Goal: Task Accomplishment & Management: Use online tool/utility

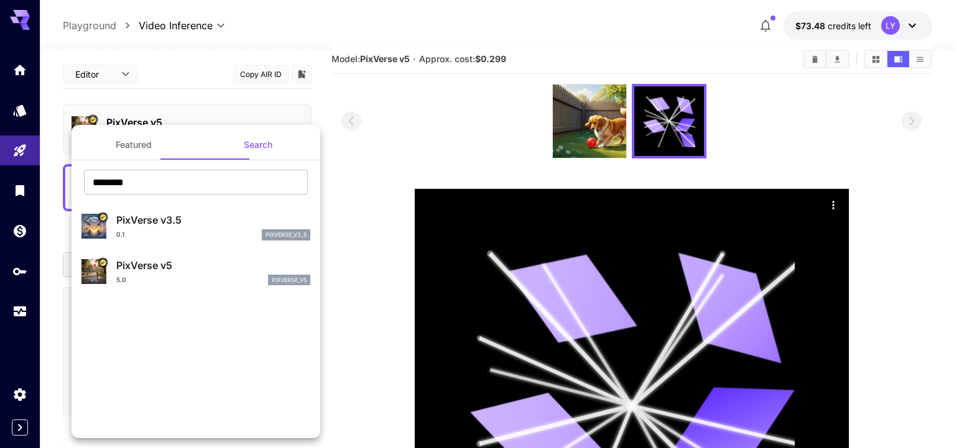
scroll to position [8, 0]
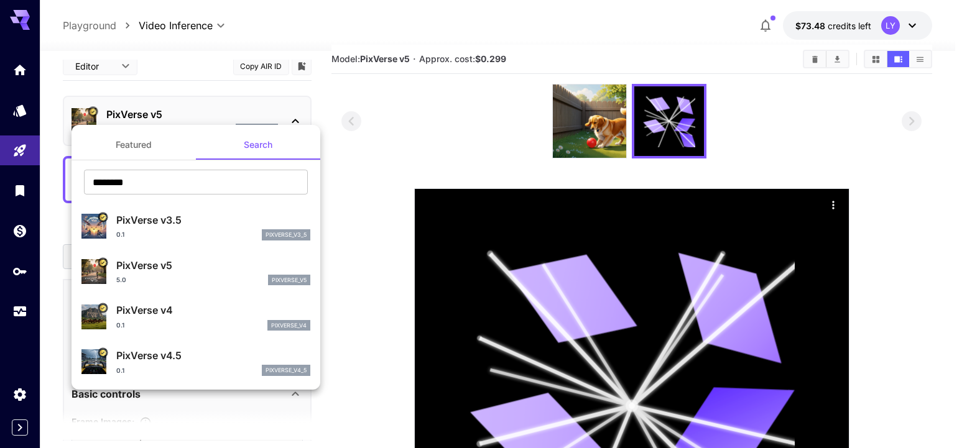
click at [147, 148] on button "Featured" at bounding box center [134, 145] width 124 height 30
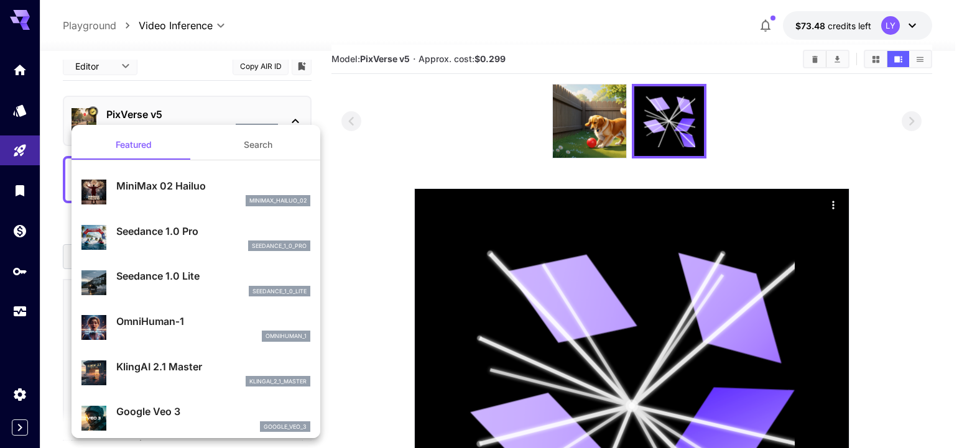
click at [25, 155] on div at bounding box center [483, 224] width 967 height 448
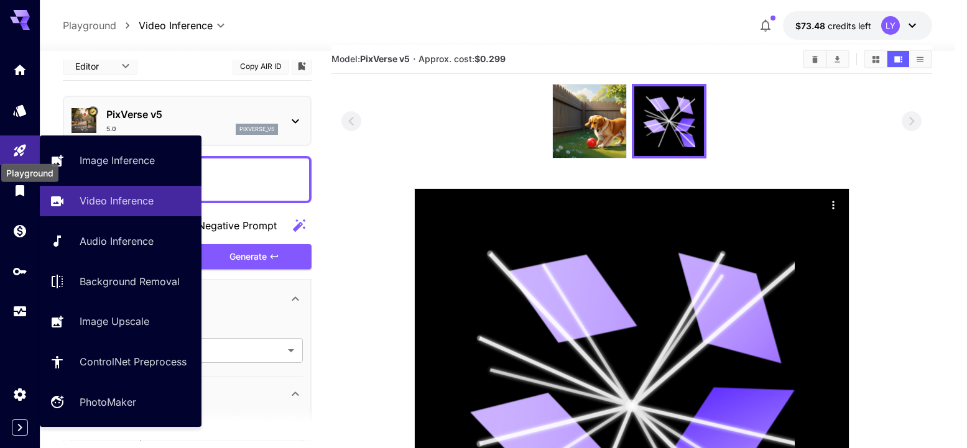
click at [19, 153] on icon "Playground" at bounding box center [19, 150] width 15 height 15
type input "**********"
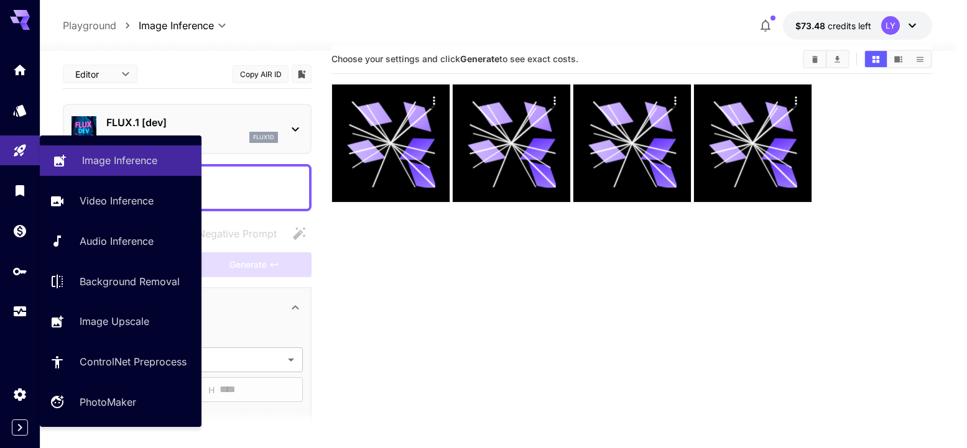
click at [82, 166] on p "Image Inference" at bounding box center [119, 160] width 75 height 15
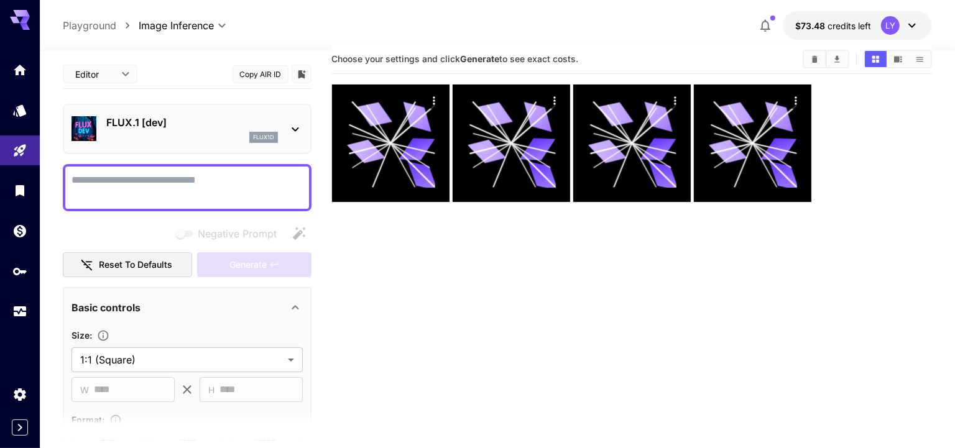
click at [137, 142] on div "FLUX.1 [dev] flux1d" at bounding box center [187, 129] width 231 height 38
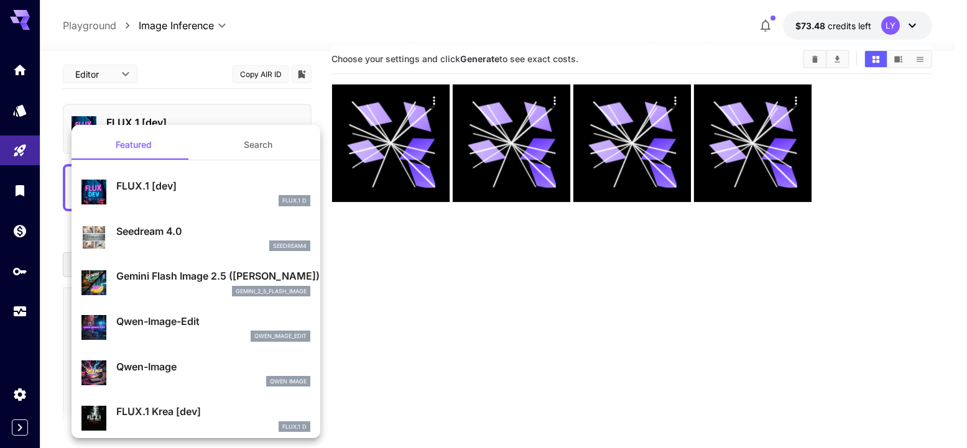
click at [193, 274] on p "Gemini Flash Image 2.5 ([PERSON_NAME])" at bounding box center [213, 276] width 194 height 15
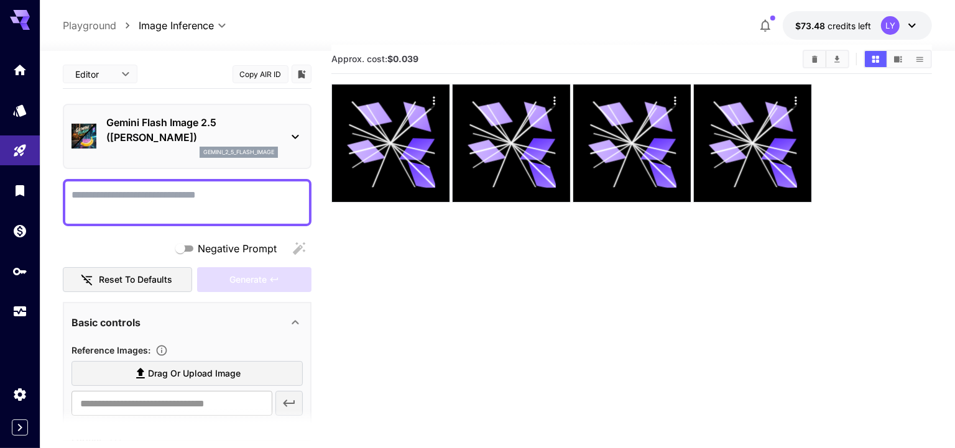
click at [133, 203] on textarea "Negative Prompt" at bounding box center [187, 203] width 231 height 30
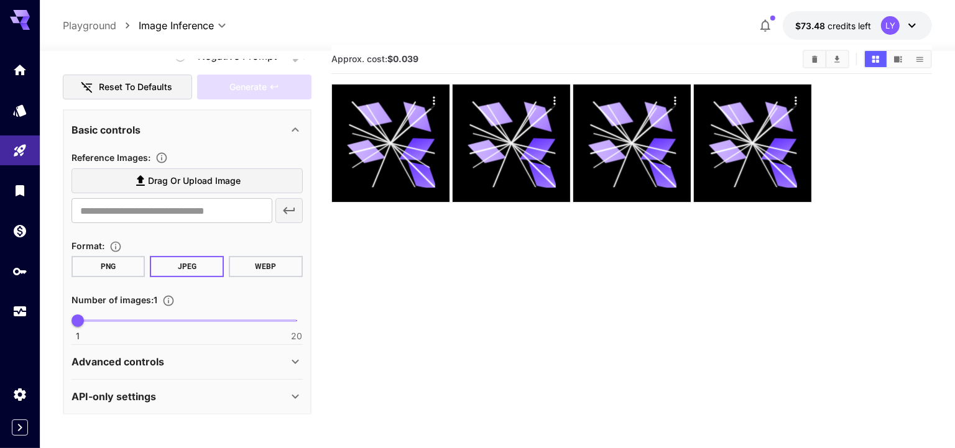
scroll to position [195, 0]
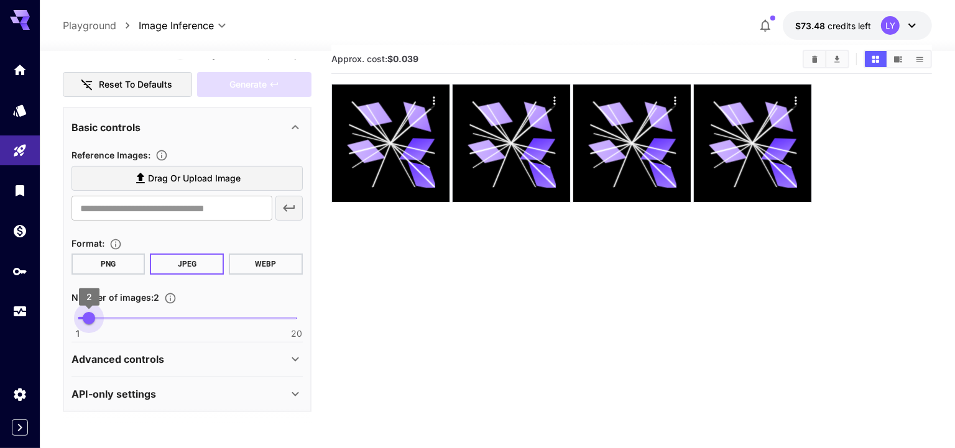
type input "*"
click at [81, 319] on span "1" at bounding box center [78, 318] width 12 height 12
click at [143, 191] on section "Drag or upload image ​" at bounding box center [187, 193] width 231 height 55
click at [146, 177] on icon at bounding box center [140, 178] width 15 height 15
click at [0, 0] on input "Drag or upload image" at bounding box center [0, 0] width 0 height 0
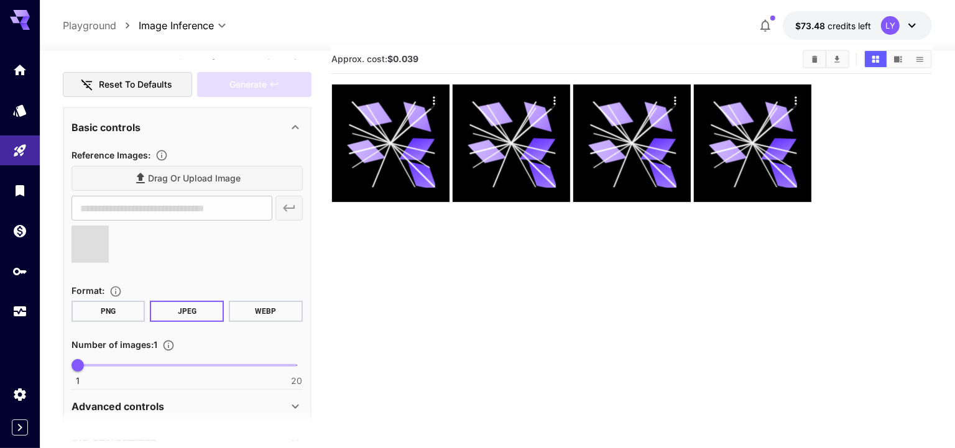
type input "**********"
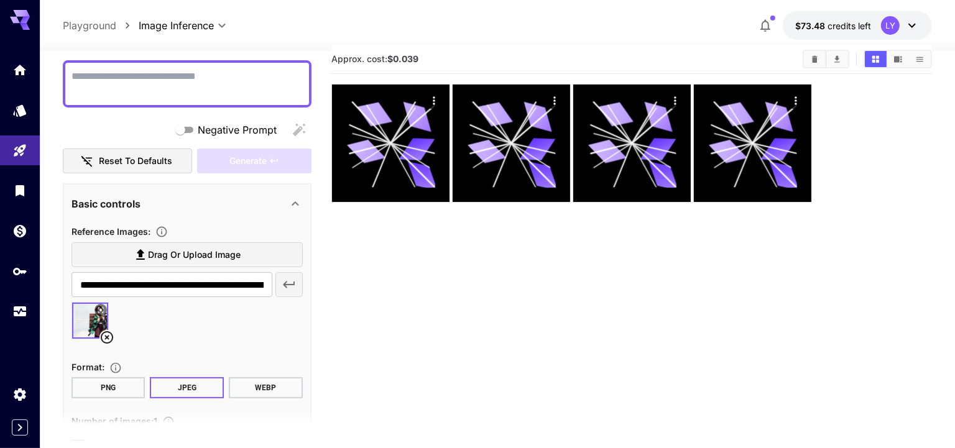
scroll to position [52, 0]
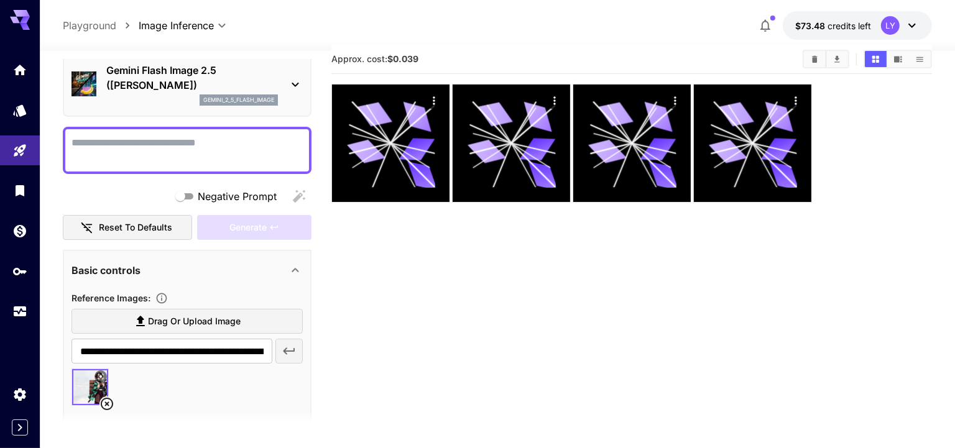
click at [136, 145] on textarea "Negative Prompt" at bounding box center [187, 151] width 231 height 30
type textarea "*"
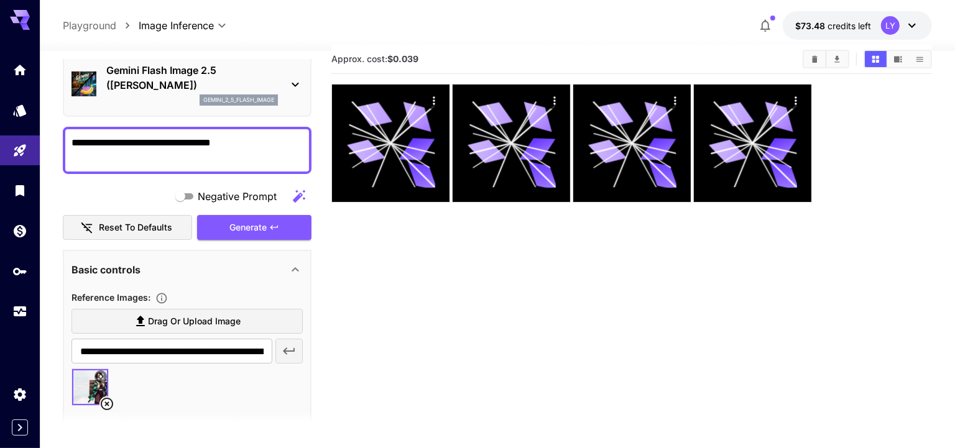
click at [215, 142] on textarea "**********" at bounding box center [188, 151] width 232 height 30
type textarea "**********"
click at [279, 227] on button "Generate" at bounding box center [254, 227] width 114 height 25
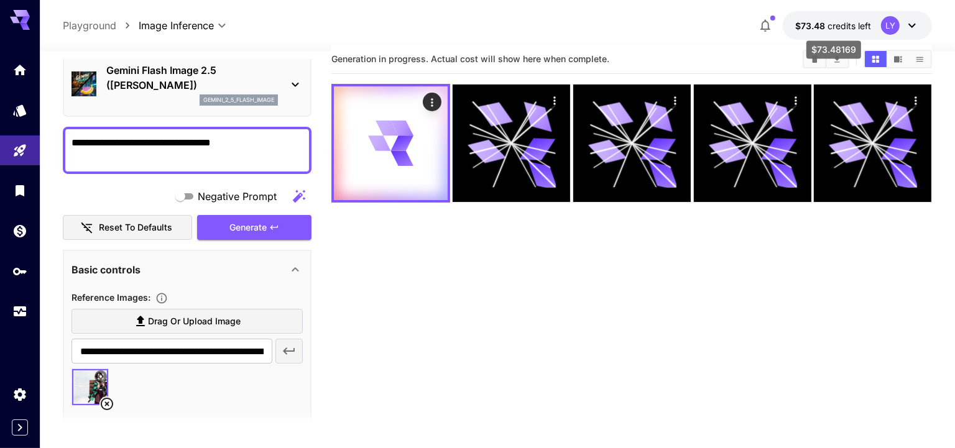
click at [807, 25] on span "$73.48" at bounding box center [811, 26] width 32 height 11
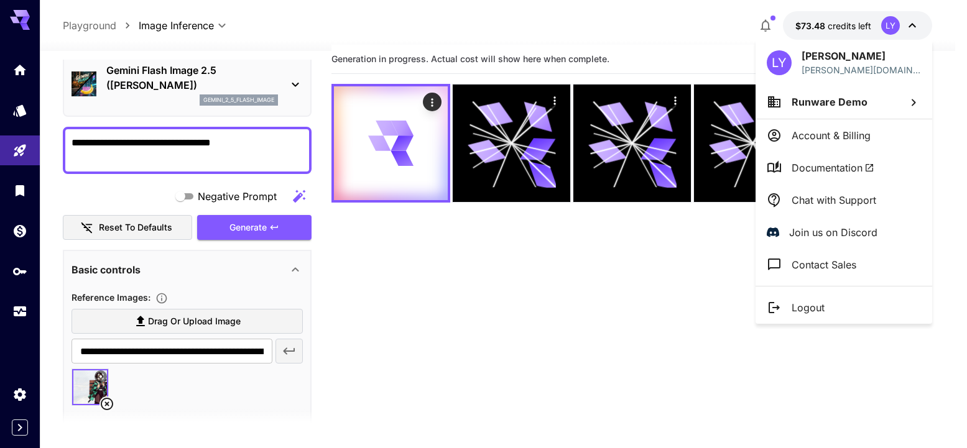
click at [729, 27] on div at bounding box center [483, 224] width 967 height 448
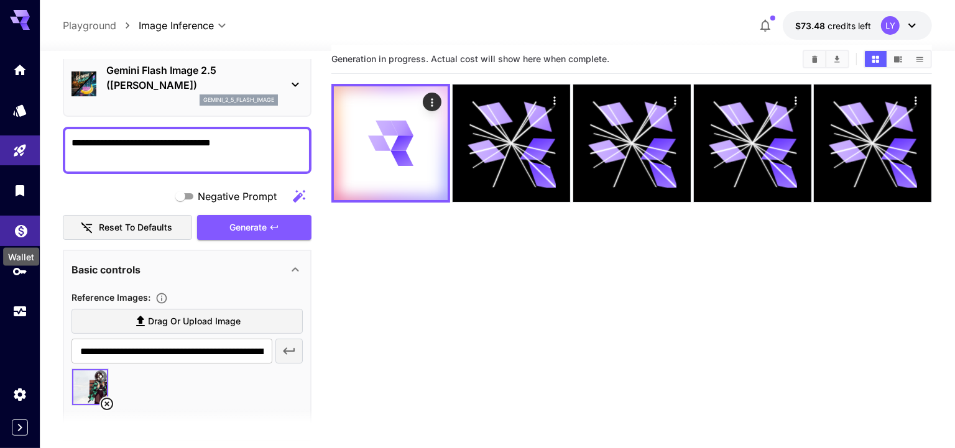
click at [21, 229] on icon "Wallet" at bounding box center [21, 227] width 15 height 15
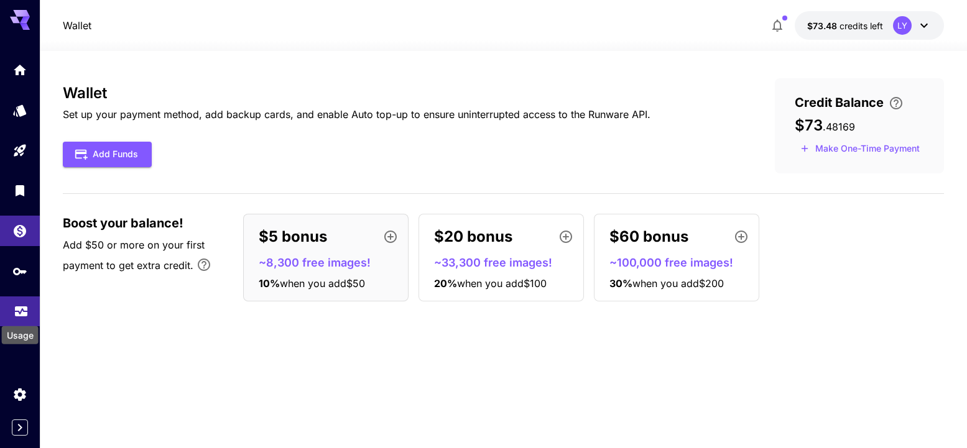
click at [15, 308] on icon "Usage" at bounding box center [21, 306] width 12 height 6
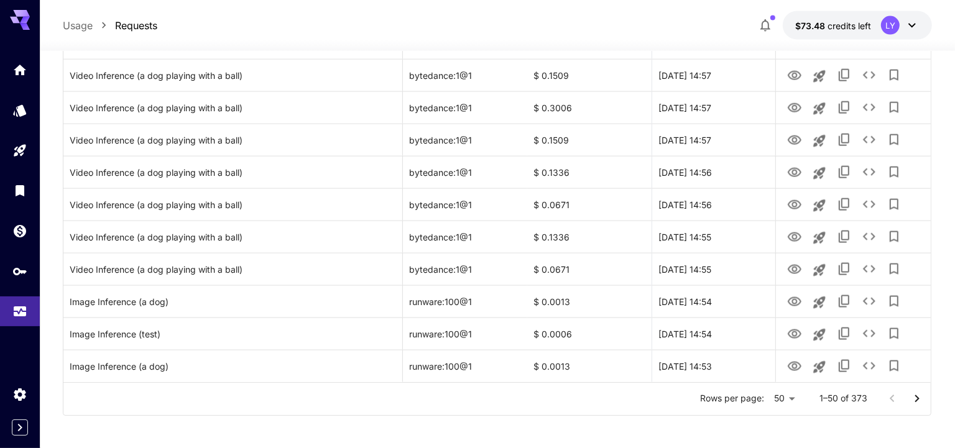
scroll to position [1482, 0]
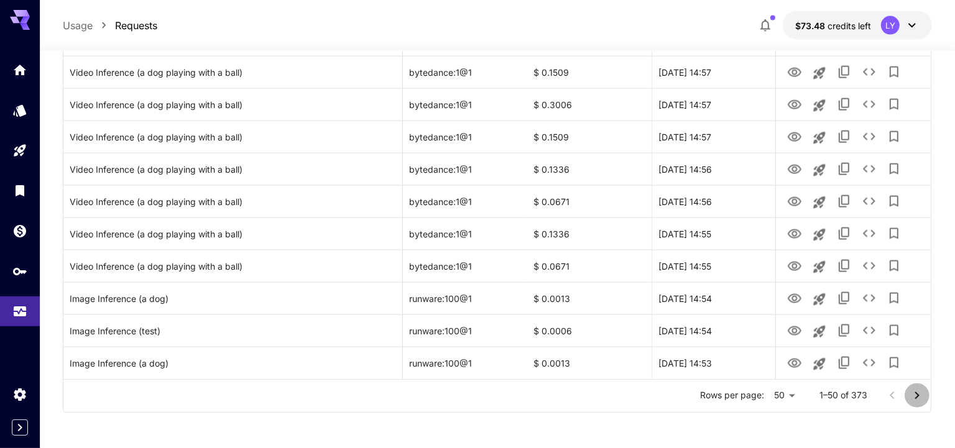
click at [915, 396] on icon "Go to next page" at bounding box center [917, 396] width 15 height 15
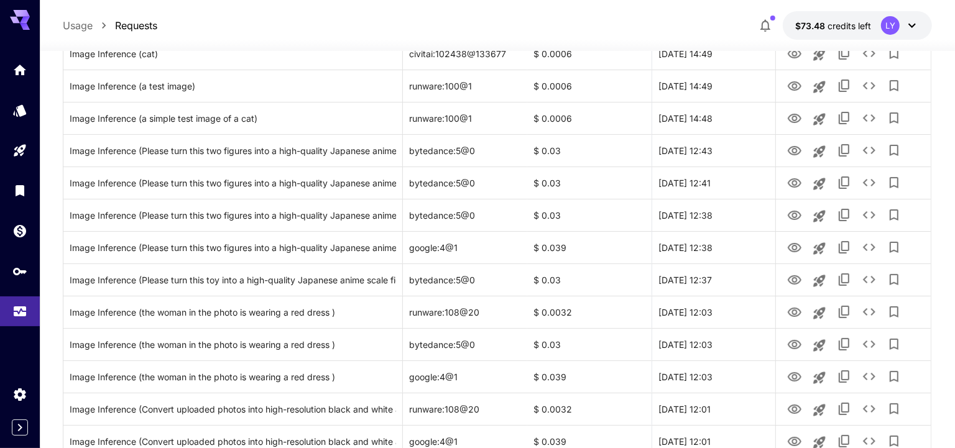
scroll to position [0, 0]
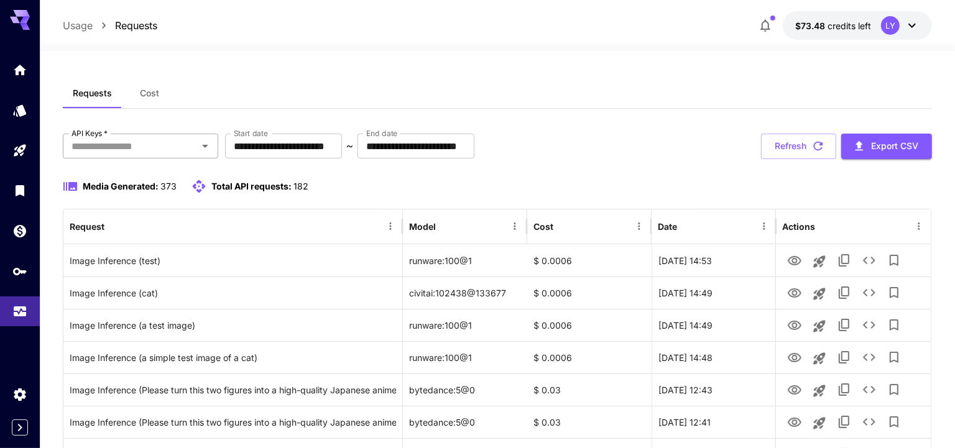
click at [104, 149] on input "API Keys   *" at bounding box center [130, 145] width 127 height 17
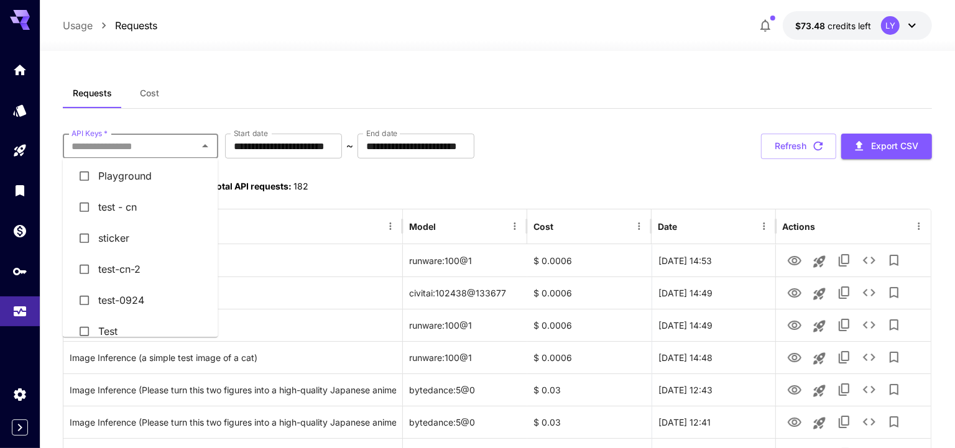
scroll to position [3, 0]
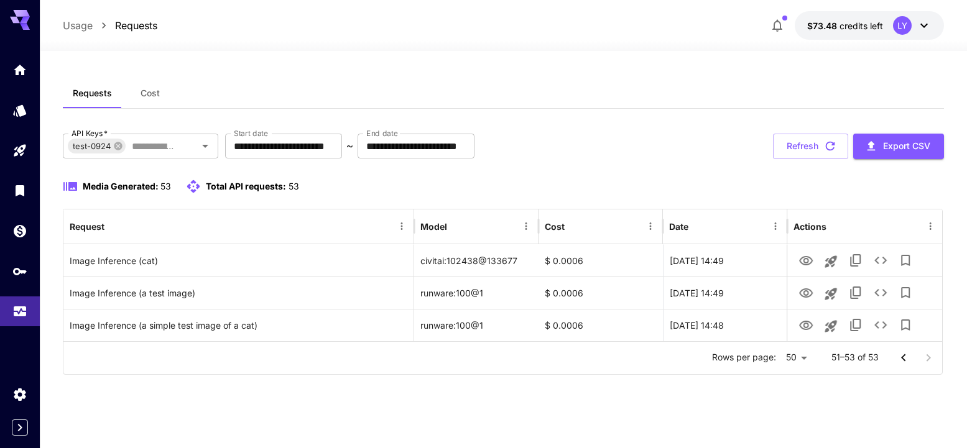
click at [362, 185] on div "Media Generated: 53 Total API requests: 53" at bounding box center [503, 186] width 880 height 15
click at [810, 145] on button "Refresh" at bounding box center [810, 146] width 75 height 25
click at [154, 93] on span "Cost" at bounding box center [150, 93] width 19 height 11
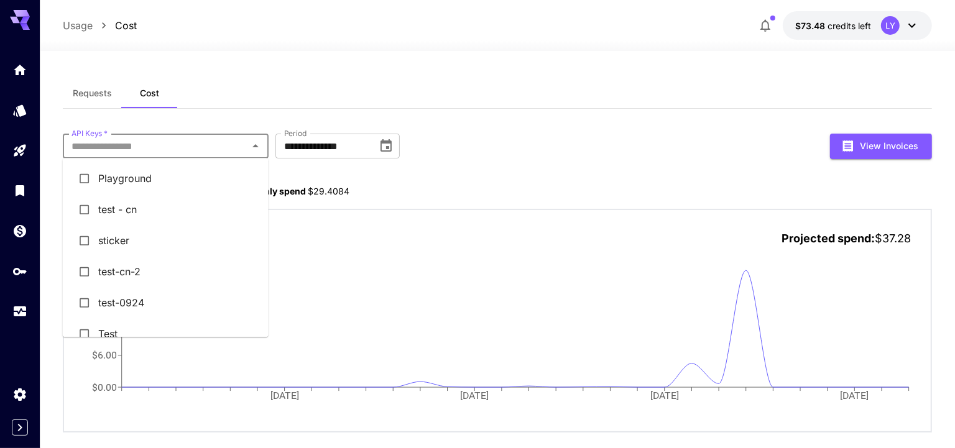
click at [164, 151] on input "API Keys   *" at bounding box center [156, 145] width 178 height 17
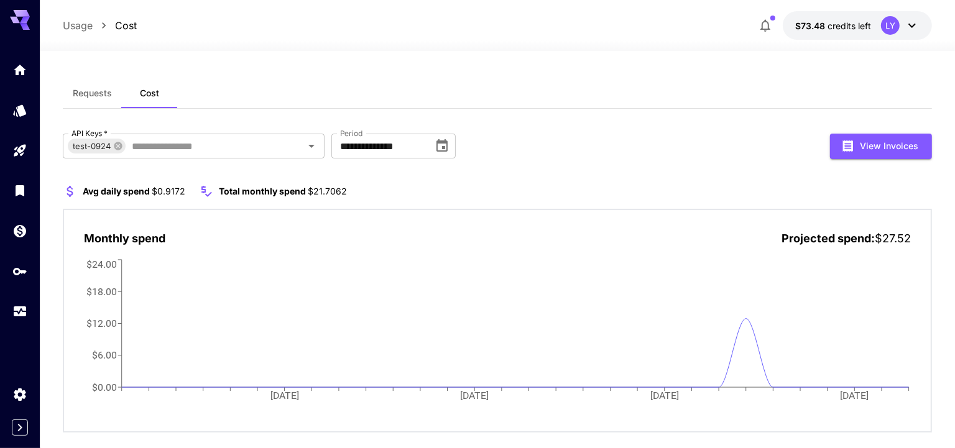
click at [509, 173] on div "**********" at bounding box center [497, 283] width 869 height 299
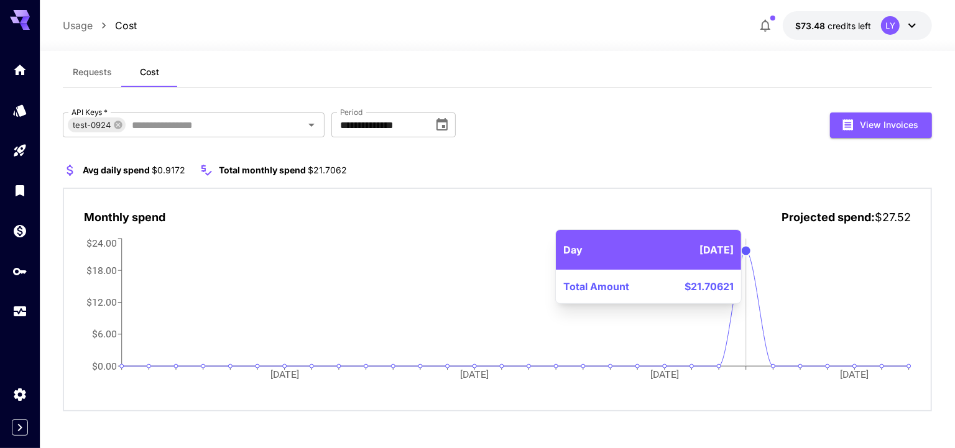
click at [751, 315] on icon "[DATE] Sep [DATE] Sep $0.00 $6.00 $12.00 $18.00 $24.00" at bounding box center [497, 317] width 827 height 162
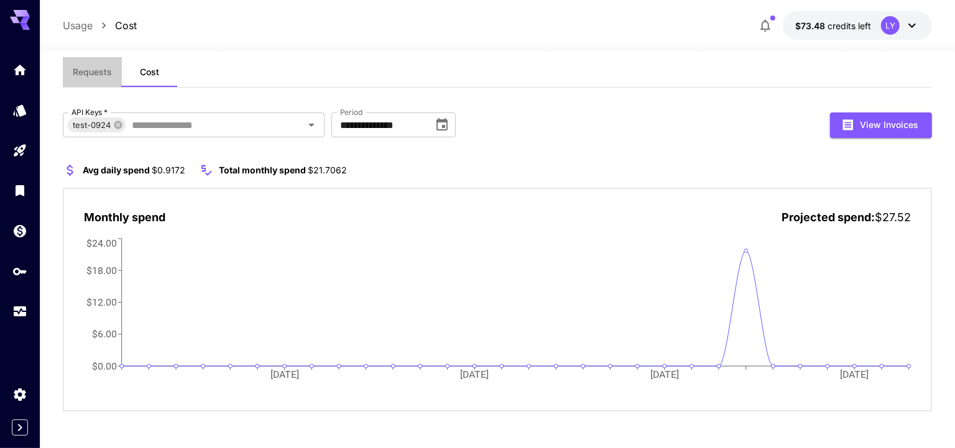
click at [85, 65] on button "Requests" at bounding box center [92, 72] width 59 height 30
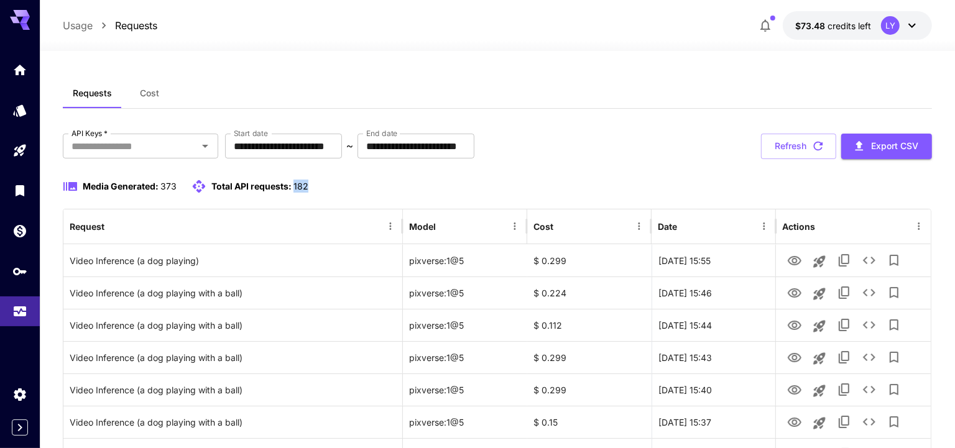
drag, startPoint x: 313, startPoint y: 186, endPoint x: 290, endPoint y: 186, distance: 23.6
click at [290, 186] on div "Media Generated: 373 Total API requests: 182" at bounding box center [497, 186] width 869 height 15
click at [292, 196] on div "Media Generated: 373 Total API requests: 182" at bounding box center [497, 194] width 869 height 30
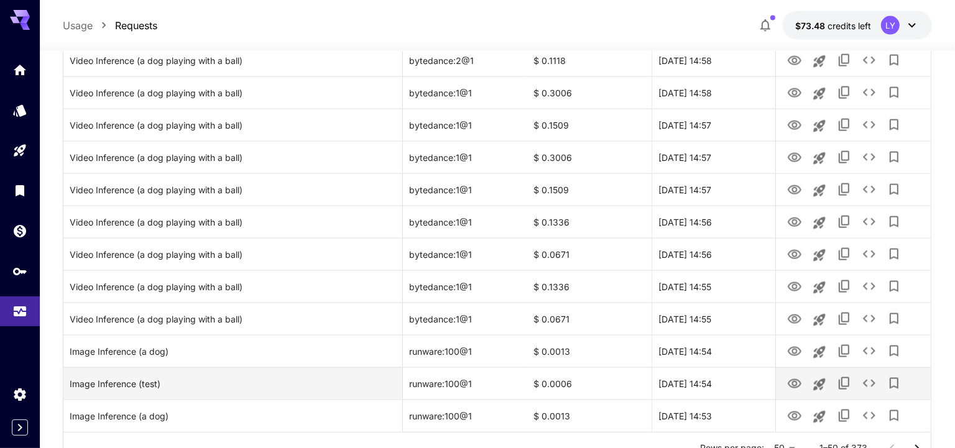
scroll to position [1482, 0]
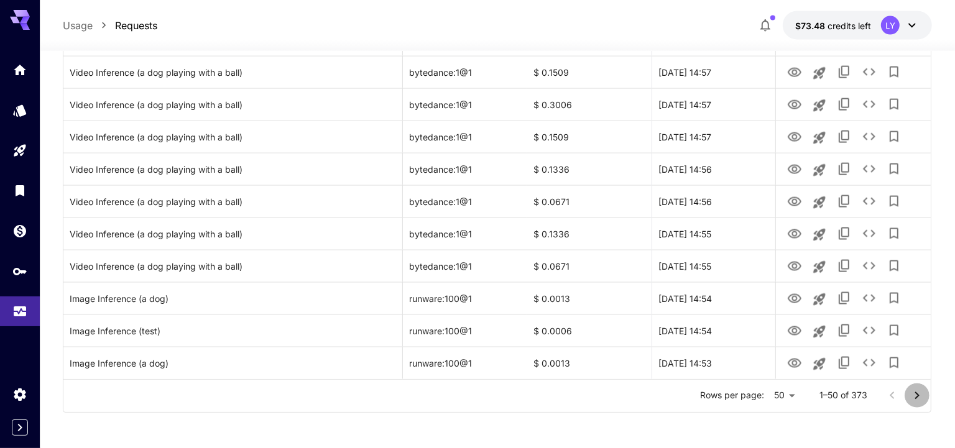
click at [914, 393] on icon "Go to next page" at bounding box center [917, 396] width 15 height 15
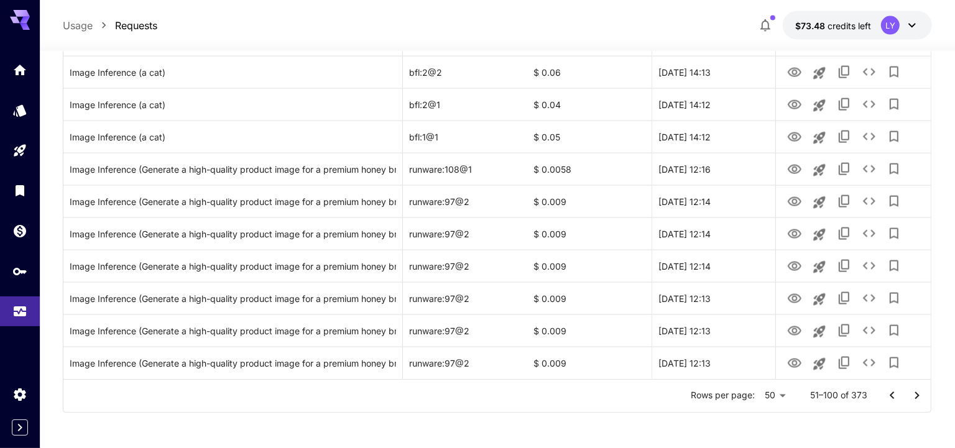
click at [914, 396] on icon "Go to next page" at bounding box center [917, 396] width 15 height 15
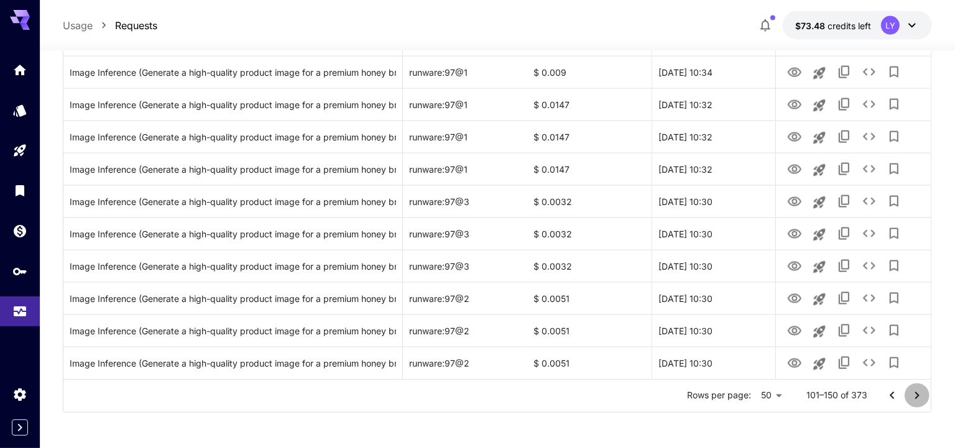
click at [914, 396] on icon "Go to next page" at bounding box center [917, 396] width 15 height 15
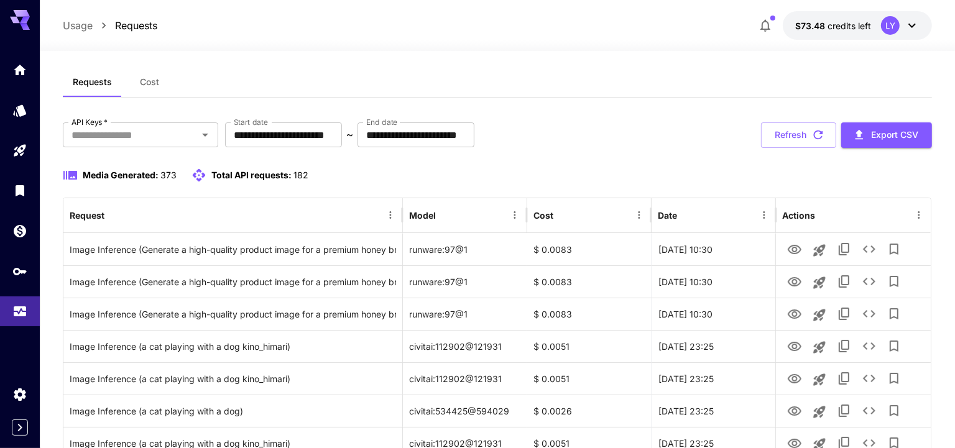
scroll to position [0, 0]
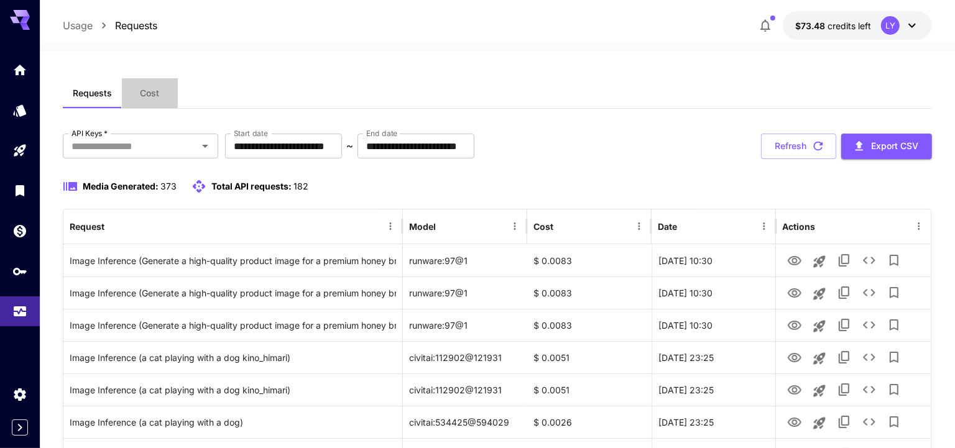
click at [153, 93] on span "Cost" at bounding box center [149, 93] width 19 height 11
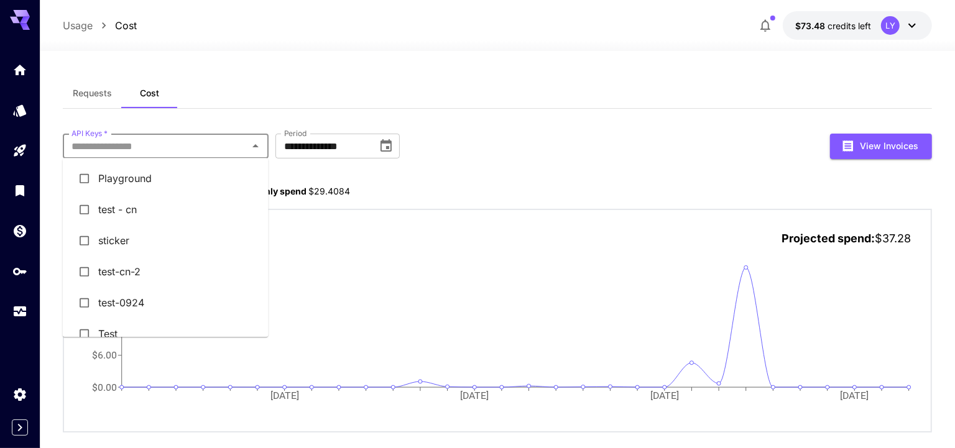
click at [162, 148] on input "API Keys   *" at bounding box center [156, 145] width 178 height 17
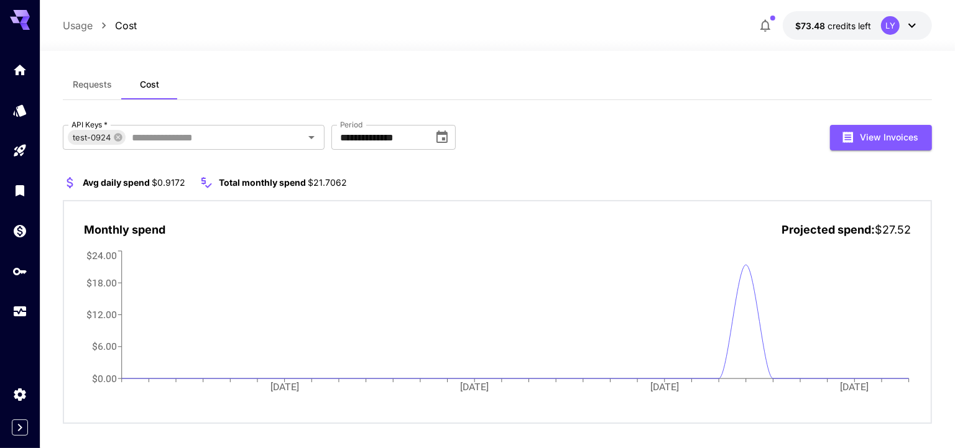
scroll to position [21, 0]
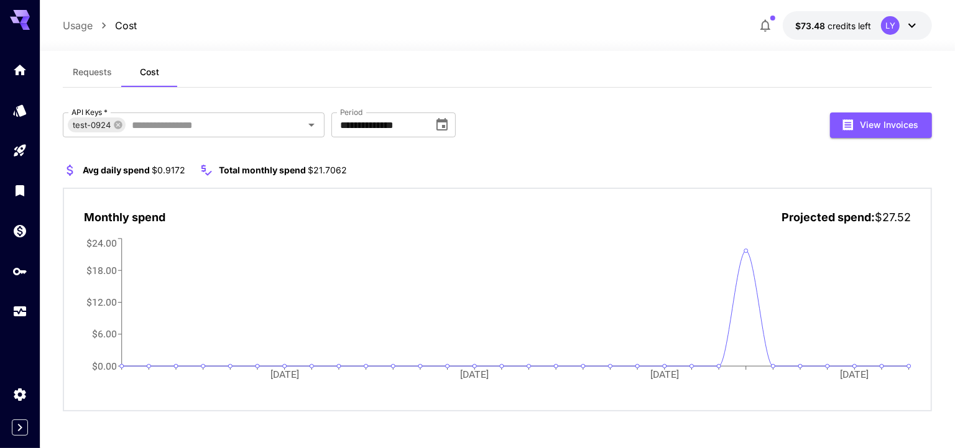
click at [90, 67] on span "Requests" at bounding box center [92, 72] width 39 height 11
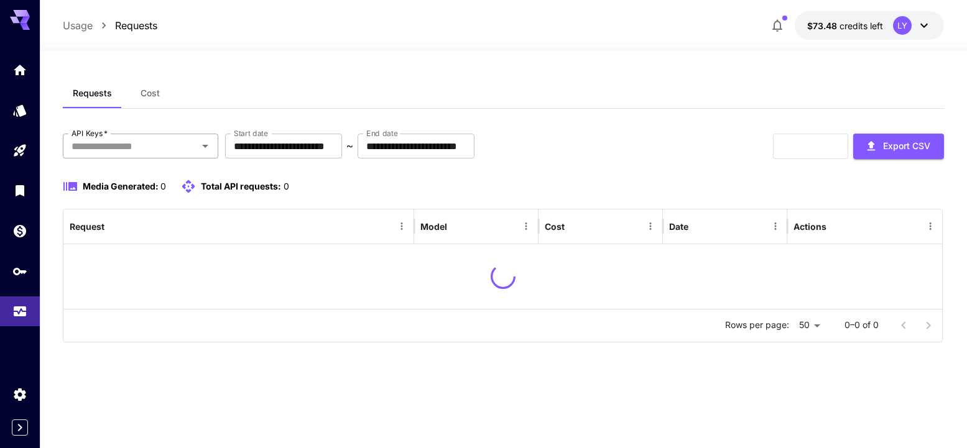
click at [110, 143] on input "API Keys   *" at bounding box center [130, 145] width 127 height 17
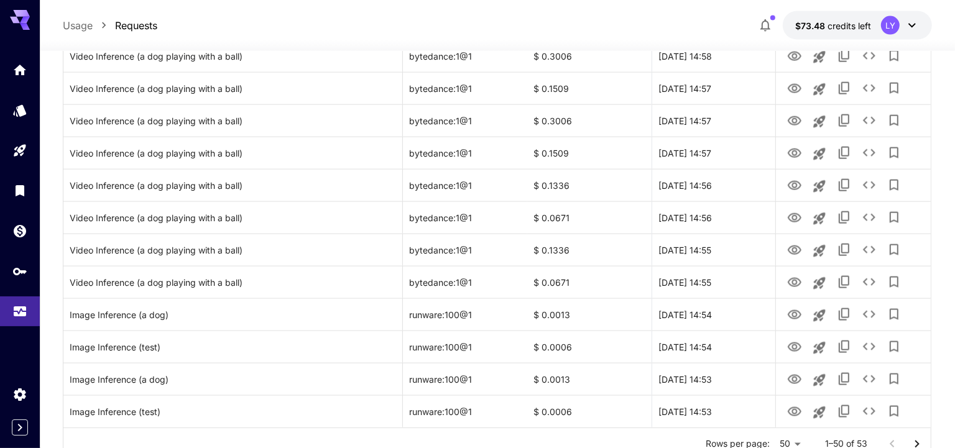
scroll to position [1482, 0]
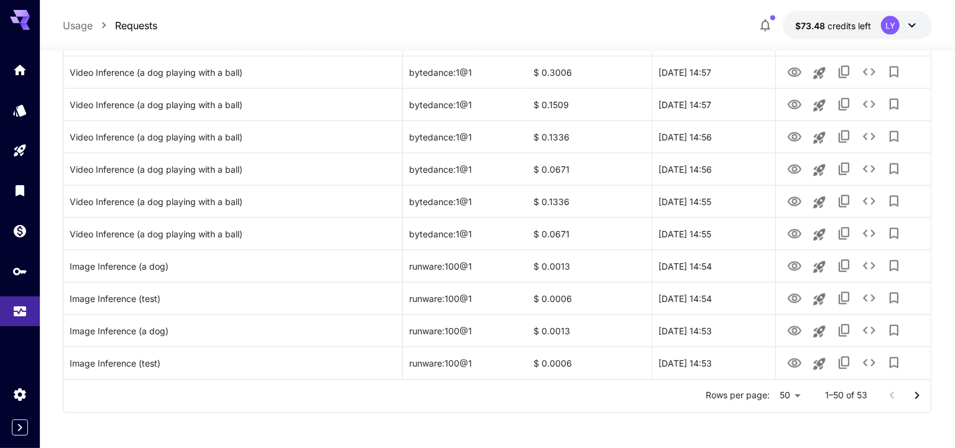
click at [923, 393] on icon "Go to next page" at bounding box center [917, 396] width 15 height 15
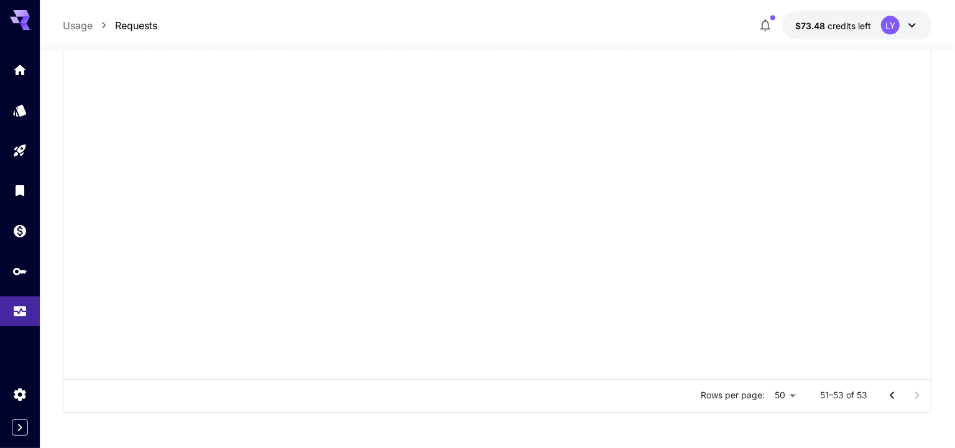
scroll to position [0, 0]
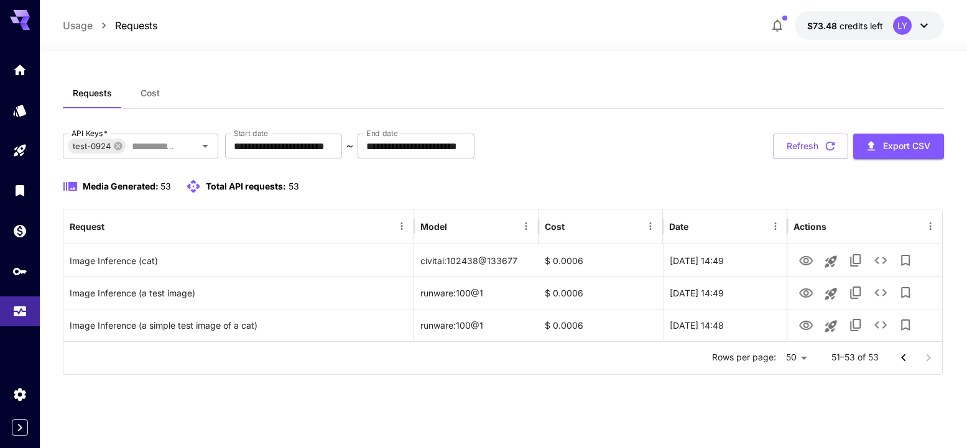
click at [900, 355] on icon "Go to previous page" at bounding box center [903, 358] width 15 height 15
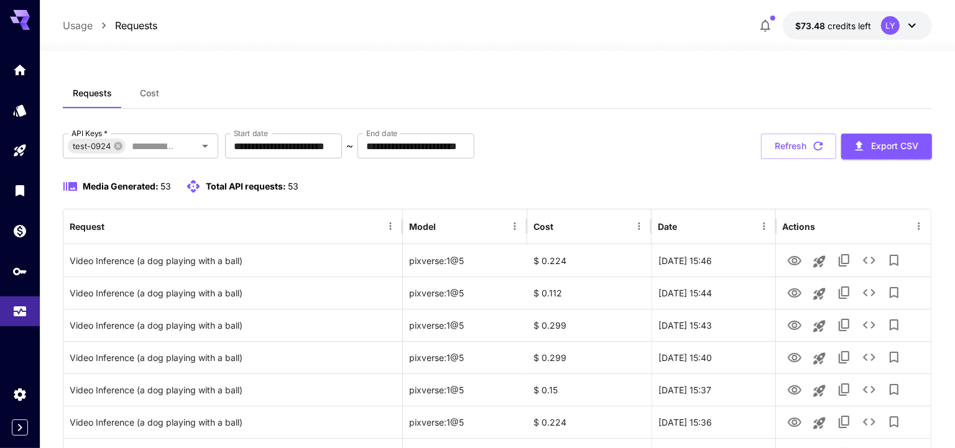
click at [24, 277] on div "API Keys" at bounding box center [25, 291] width 50 height 28
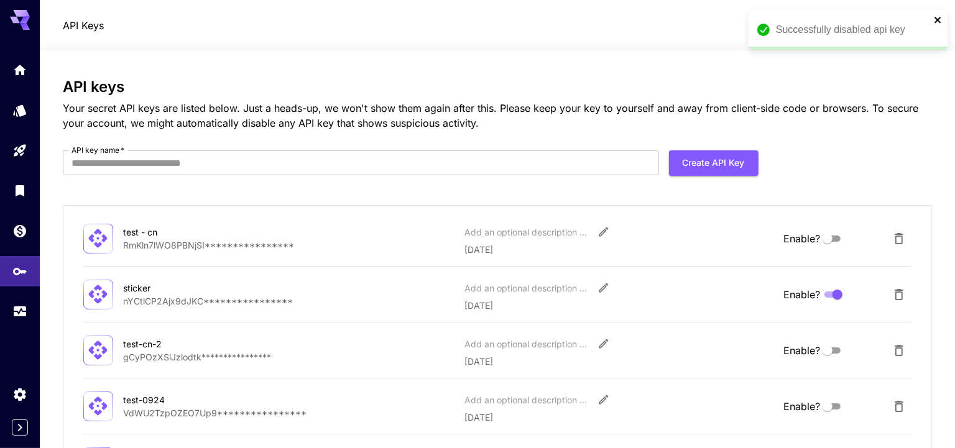
click at [941, 15] on icon "close" at bounding box center [938, 20] width 9 height 10
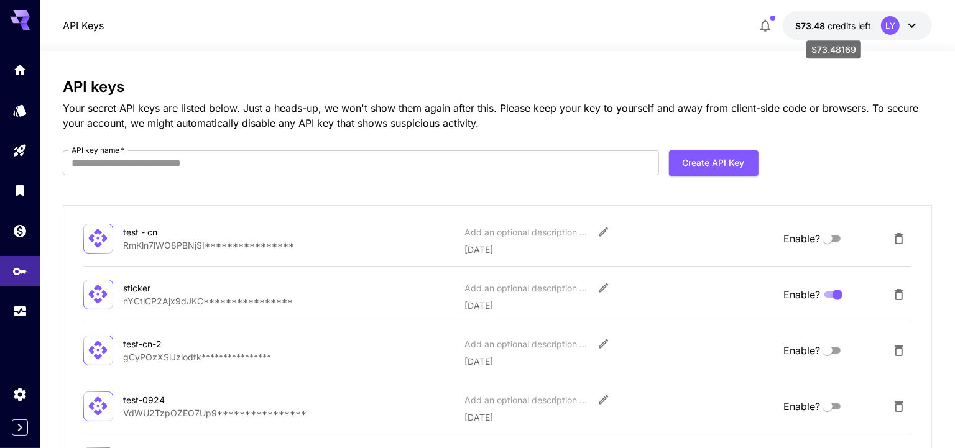
click at [862, 27] on span "credits left" at bounding box center [850, 26] width 44 height 11
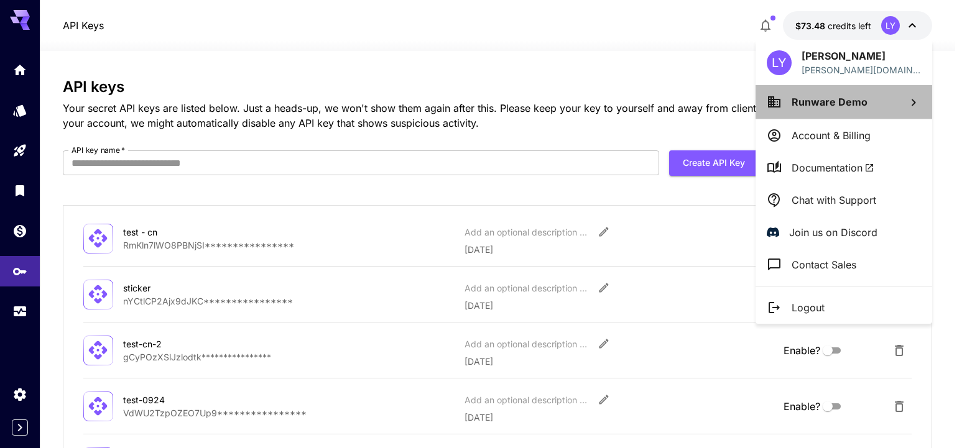
click at [834, 106] on span "Runware Demo" at bounding box center [829, 102] width 76 height 12
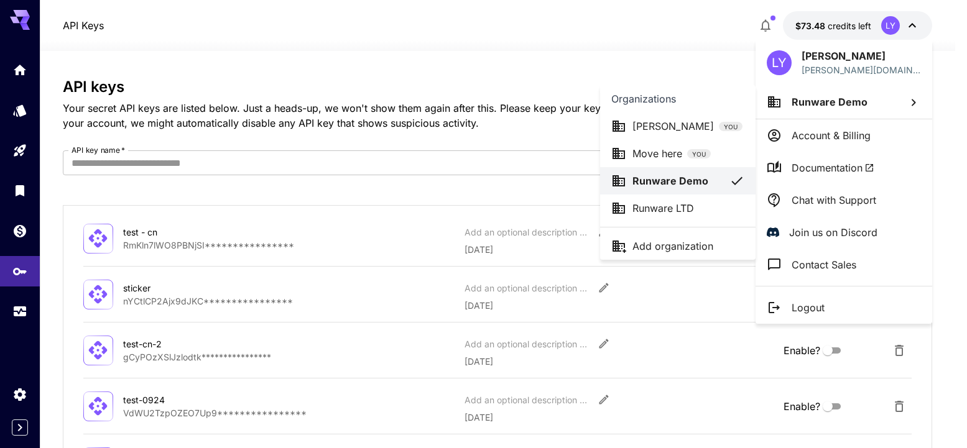
click at [659, 209] on p "Runware LTD" at bounding box center [663, 208] width 62 height 15
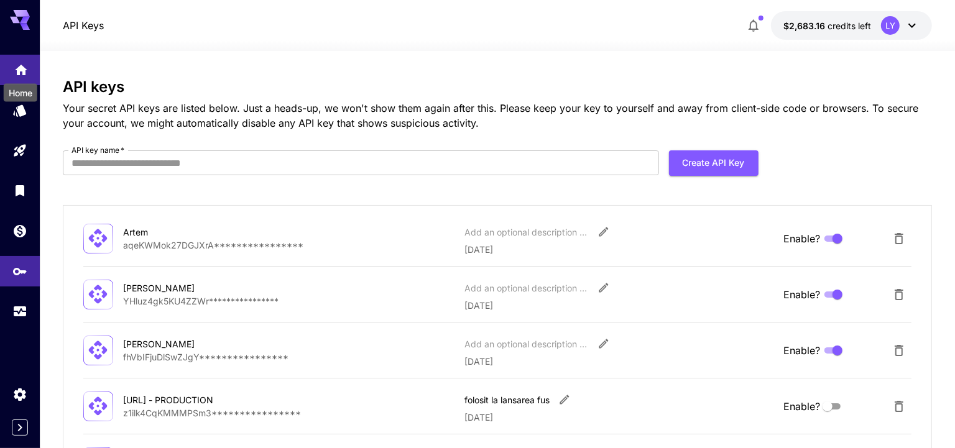
click at [20, 70] on icon "Home" at bounding box center [21, 66] width 15 height 15
